Goal: Task Accomplishment & Management: Complete application form

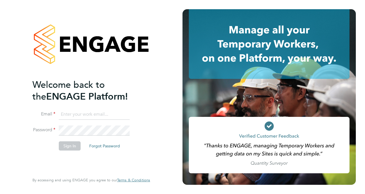
type input "[EMAIL_ADDRESS][DOMAIN_NAME]"
click at [69, 144] on button "Sign In" at bounding box center [70, 145] width 22 height 9
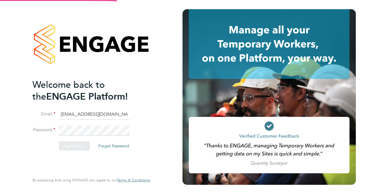
click at [69, 144] on div "Sorry, we are having problems connecting to our services." at bounding box center [91, 97] width 183 height 194
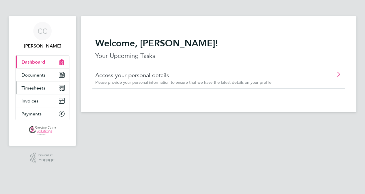
click at [41, 87] on span "Timesheets" at bounding box center [34, 87] width 24 height 5
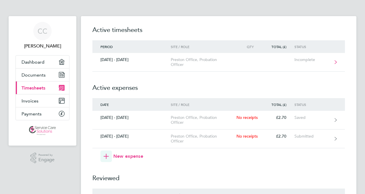
click at [222, 70] on link "29 Sept - 05 Oct 2025 Preston Office, Probation Officer Incomplete" at bounding box center [218, 62] width 253 height 19
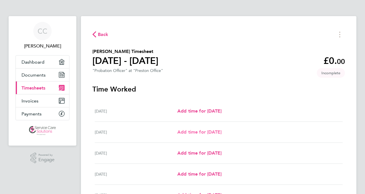
click at [199, 131] on span "Add time for Tue 30 Sep" at bounding box center [199, 131] width 44 height 5
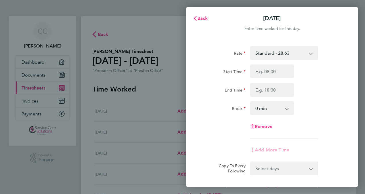
drag, startPoint x: 261, startPoint y: 80, endPoint x: 262, endPoint y: 77, distance: 3.3
click at [261, 80] on div "Start Time End Time" at bounding box center [272, 80] width 145 height 32
click at [262, 72] on input "Start Time" at bounding box center [272, 71] width 44 height 14
type input "08:45"
click at [264, 90] on input "End Time" at bounding box center [272, 90] width 44 height 14
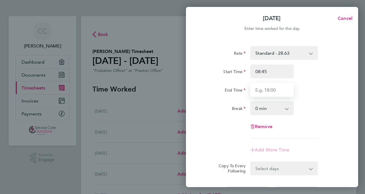
click at [264, 90] on input "End Time" at bounding box center [272, 90] width 44 height 14
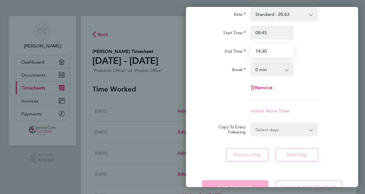
scroll to position [48, 0]
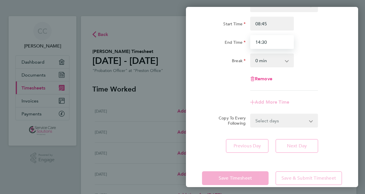
type input "14:30"
click at [338, 134] on div "Rate Standard - 28.63 Start Time 08:45 End Time 14:30 Break 0 min 15 min 30 min…" at bounding box center [272, 75] width 172 height 168
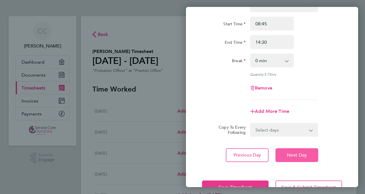
click at [295, 156] on span "Next Day" at bounding box center [297, 155] width 20 height 6
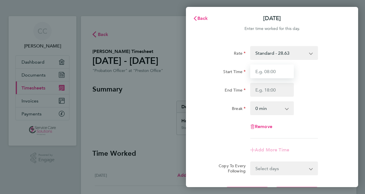
click at [263, 72] on input "Start Time" at bounding box center [272, 71] width 44 height 14
type input "08:30"
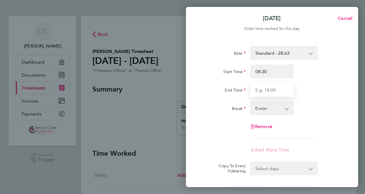
click at [265, 89] on input "End Time" at bounding box center [272, 90] width 44 height 14
type input "17:00"
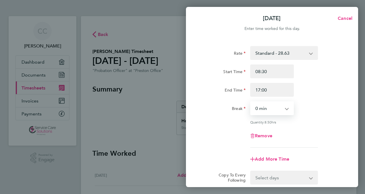
click at [261, 108] on select "0 min 15 min 30 min 45 min 60 min 75 min 90 min" at bounding box center [269, 108] width 36 height 13
select select "30"
click at [251, 102] on select "0 min 15 min 30 min 45 min 60 min 75 min 90 min" at bounding box center [269, 108] width 36 height 13
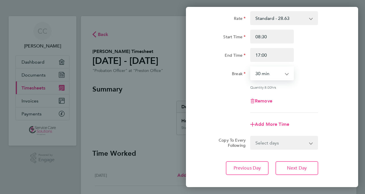
scroll to position [40, 0]
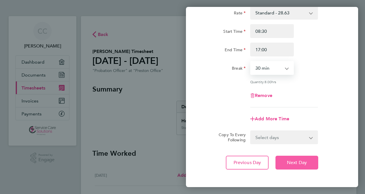
click at [301, 164] on span "Next Day" at bounding box center [297, 162] width 20 height 6
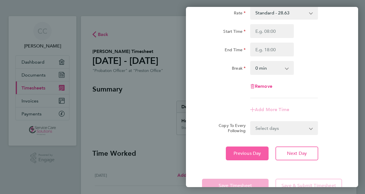
click at [245, 156] on button "Previous Day" at bounding box center [247, 153] width 43 height 14
select select "30"
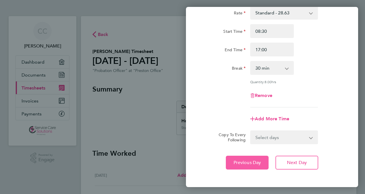
click at [239, 165] on button "Previous Day" at bounding box center [247, 162] width 43 height 14
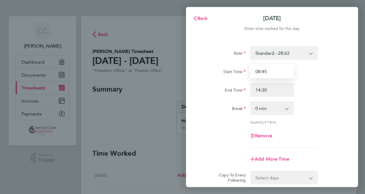
click at [265, 73] on input "08:45" at bounding box center [272, 71] width 44 height 14
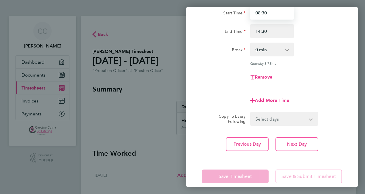
scroll to position [59, 0]
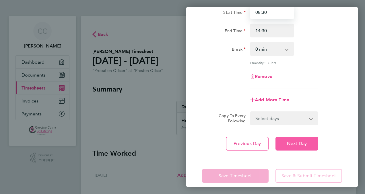
type input "08:30"
click at [298, 143] on span "Next Day" at bounding box center [297, 143] width 20 height 6
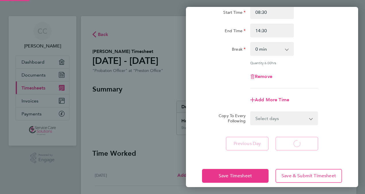
select select "30"
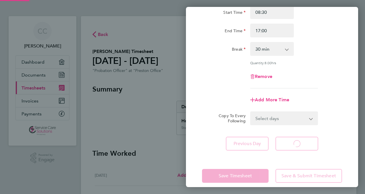
select select "30"
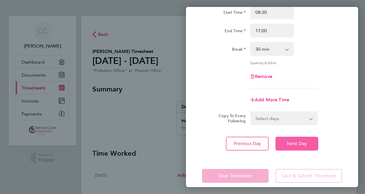
click at [297, 142] on span "Next Day" at bounding box center [297, 143] width 20 height 6
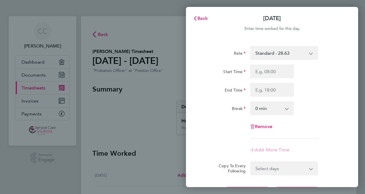
scroll to position [1, 0]
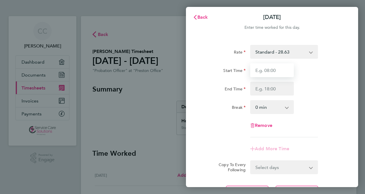
click at [267, 75] on input "Start Time" at bounding box center [272, 70] width 44 height 14
type input "08:45"
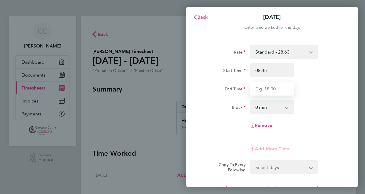
click at [272, 88] on input "End Time" at bounding box center [272, 89] width 44 height 14
type input "16:45"
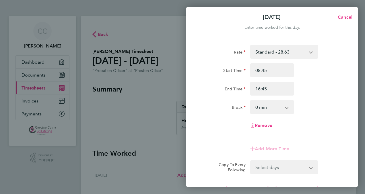
click at [256, 101] on select "0 min 15 min 30 min 45 min 60 min 75 min 90 min" at bounding box center [269, 106] width 36 height 13
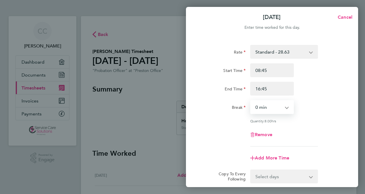
click at [256, 105] on select "0 min 15 min 30 min 45 min 60 min 75 min 90 min" at bounding box center [269, 106] width 36 height 13
select select "30"
click at [251, 100] on select "0 min 15 min 30 min 45 min 60 min 75 min 90 min" at bounding box center [269, 106] width 36 height 13
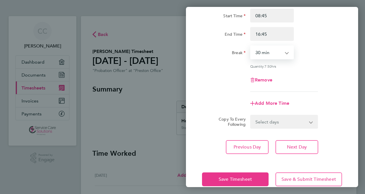
scroll to position [66, 0]
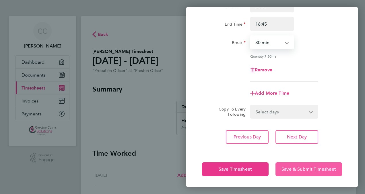
click at [287, 166] on span "Save & Submit Timesheet" at bounding box center [309, 169] width 55 height 6
